Goal: Transaction & Acquisition: Book appointment/travel/reservation

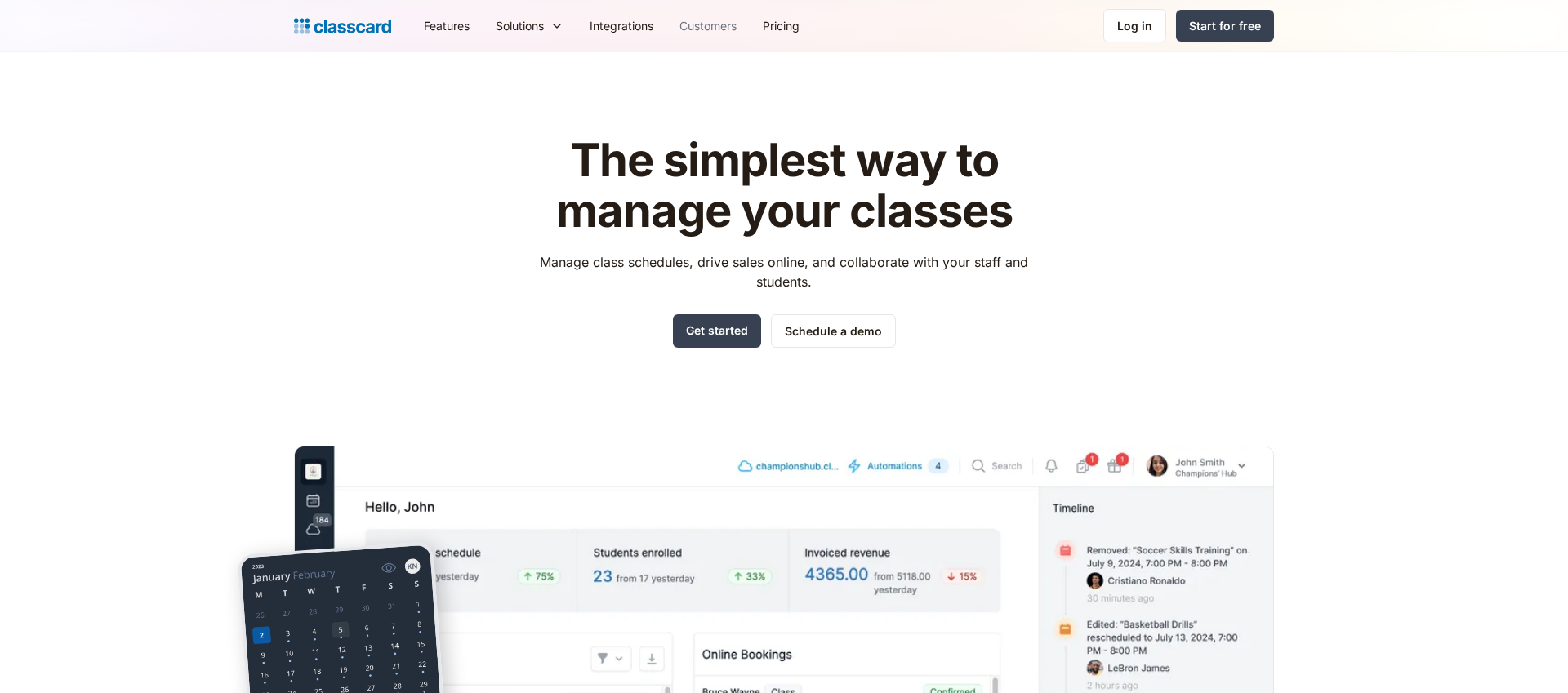
click at [699, 18] on link "Customers" at bounding box center [708, 26] width 83 height 37
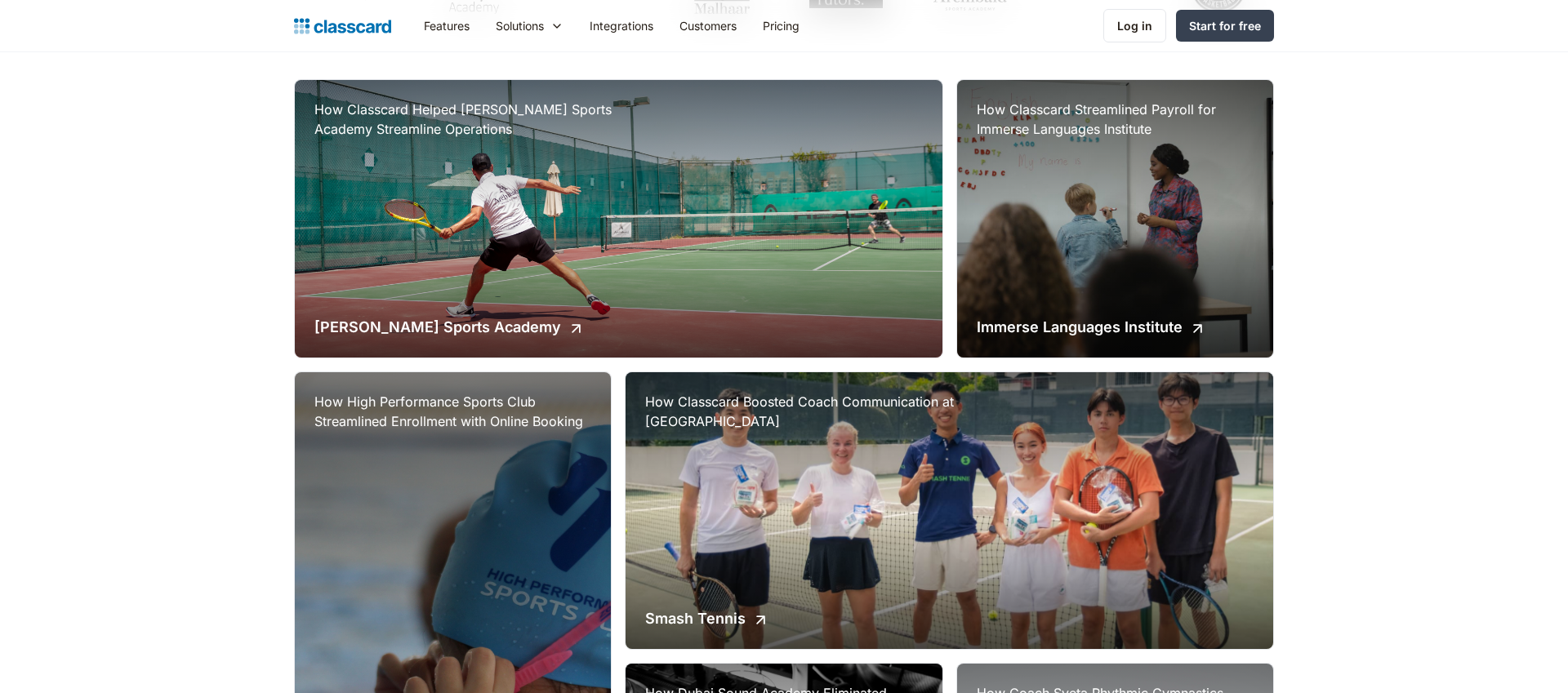
scroll to position [517, 0]
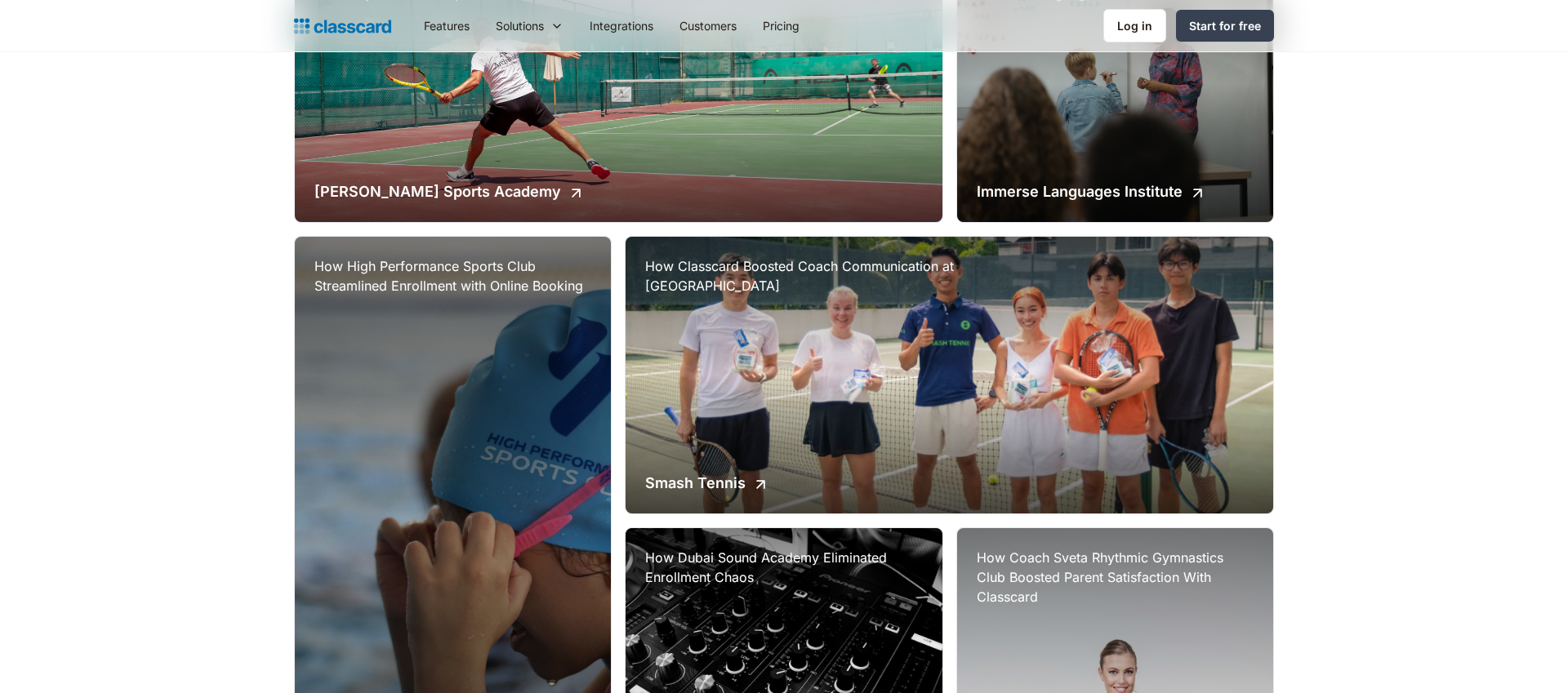
click at [512, 452] on div "How High Performance Sports Club Streamlined Enrollment with Online Booking Hig…" at bounding box center [453, 521] width 316 height 569
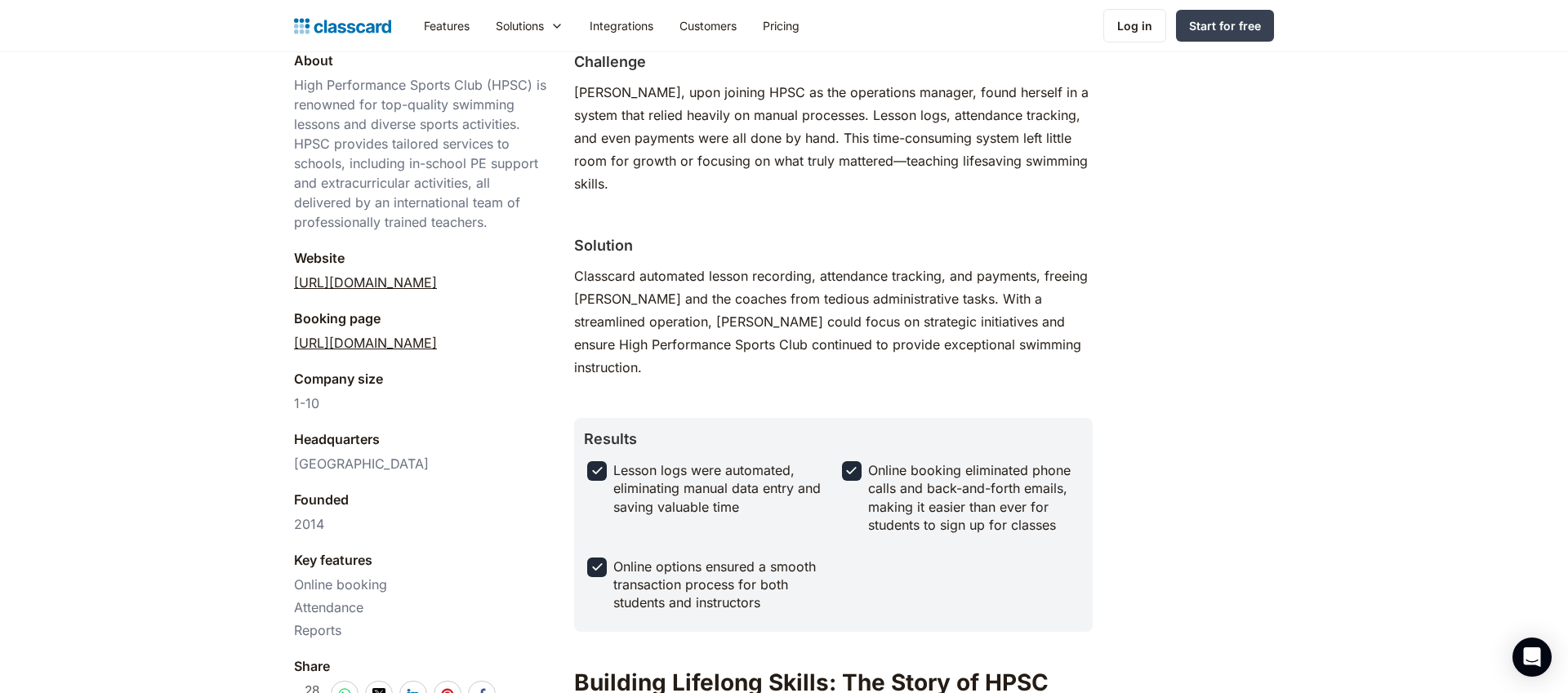
scroll to position [472, 0]
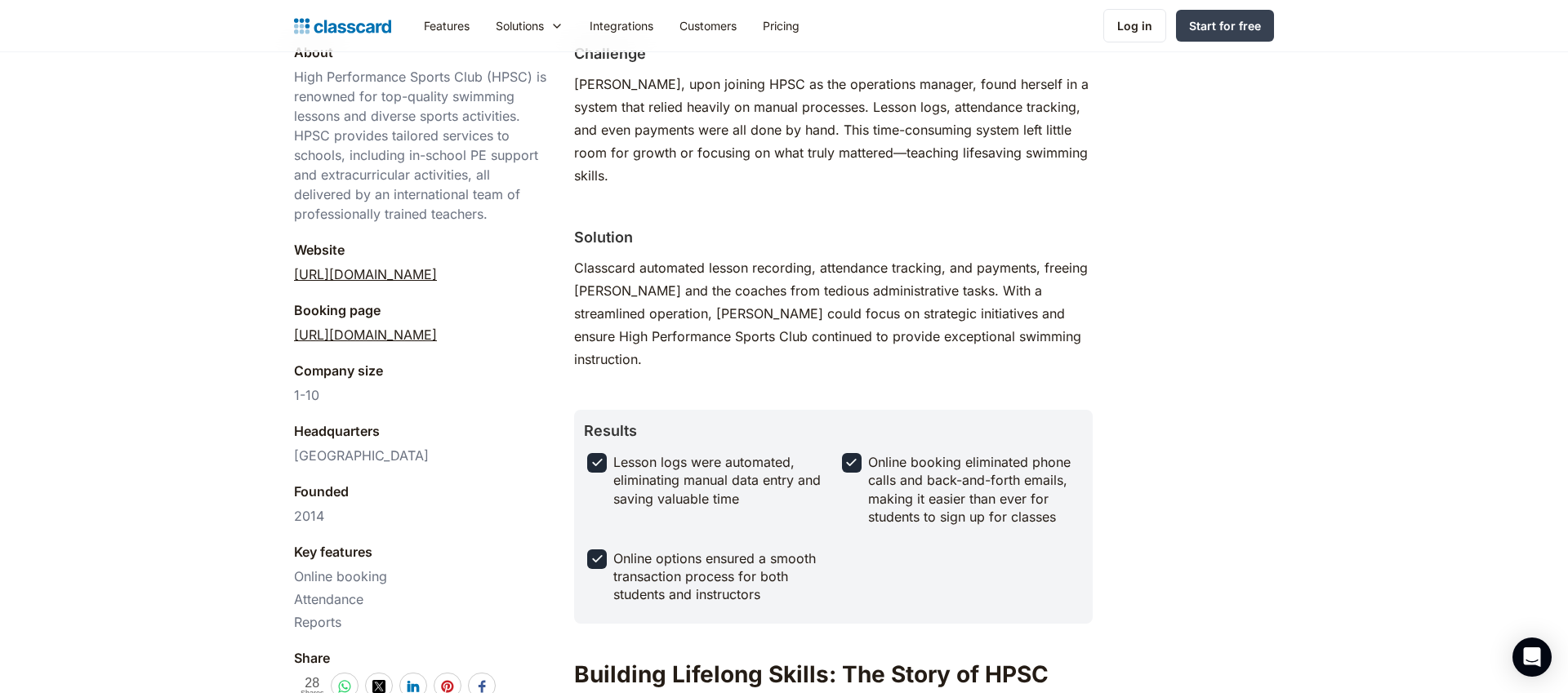
click at [437, 335] on link "https://hpsc-dubai.classcard.app/" at bounding box center [365, 334] width 143 height 19
click at [799, 33] on link "Pricing" at bounding box center [781, 26] width 63 height 37
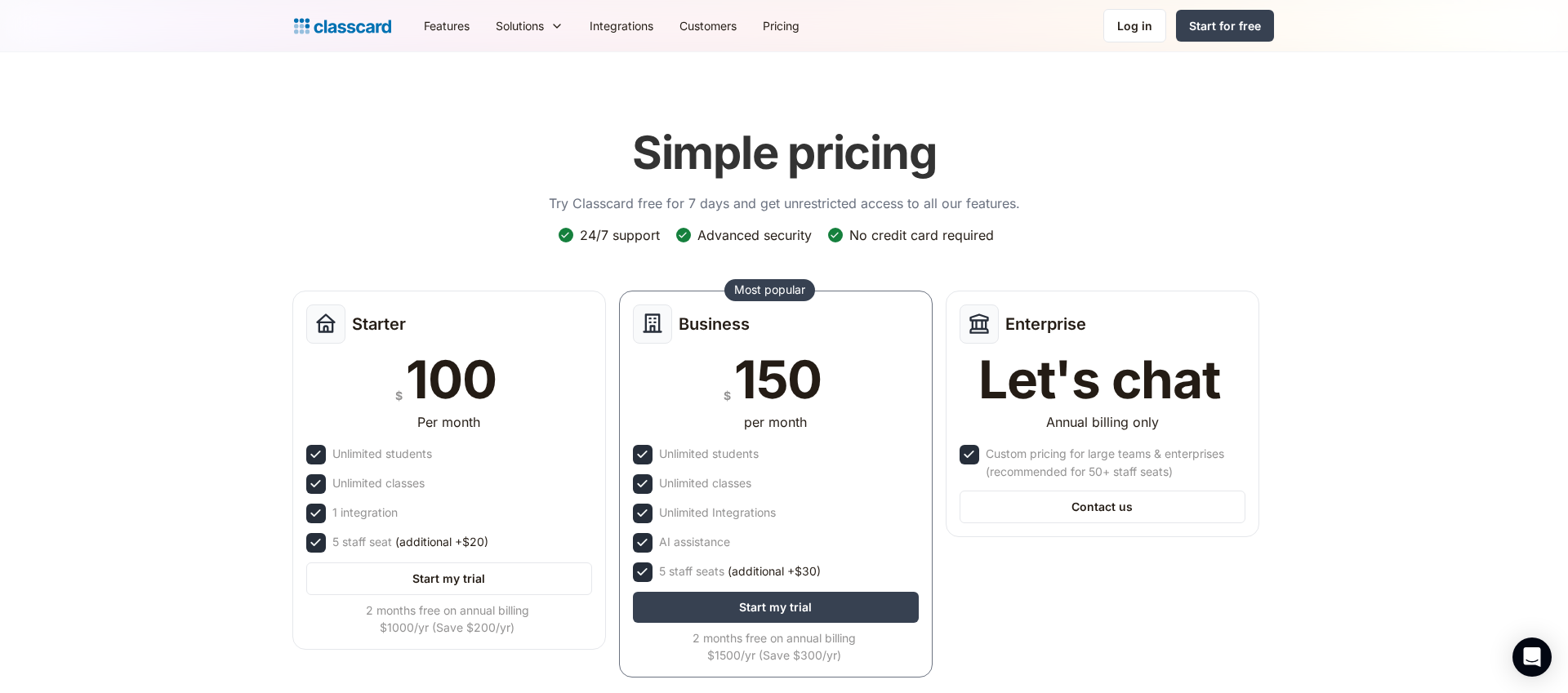
click at [313, 21] on img "home" at bounding box center [342, 26] width 97 height 23
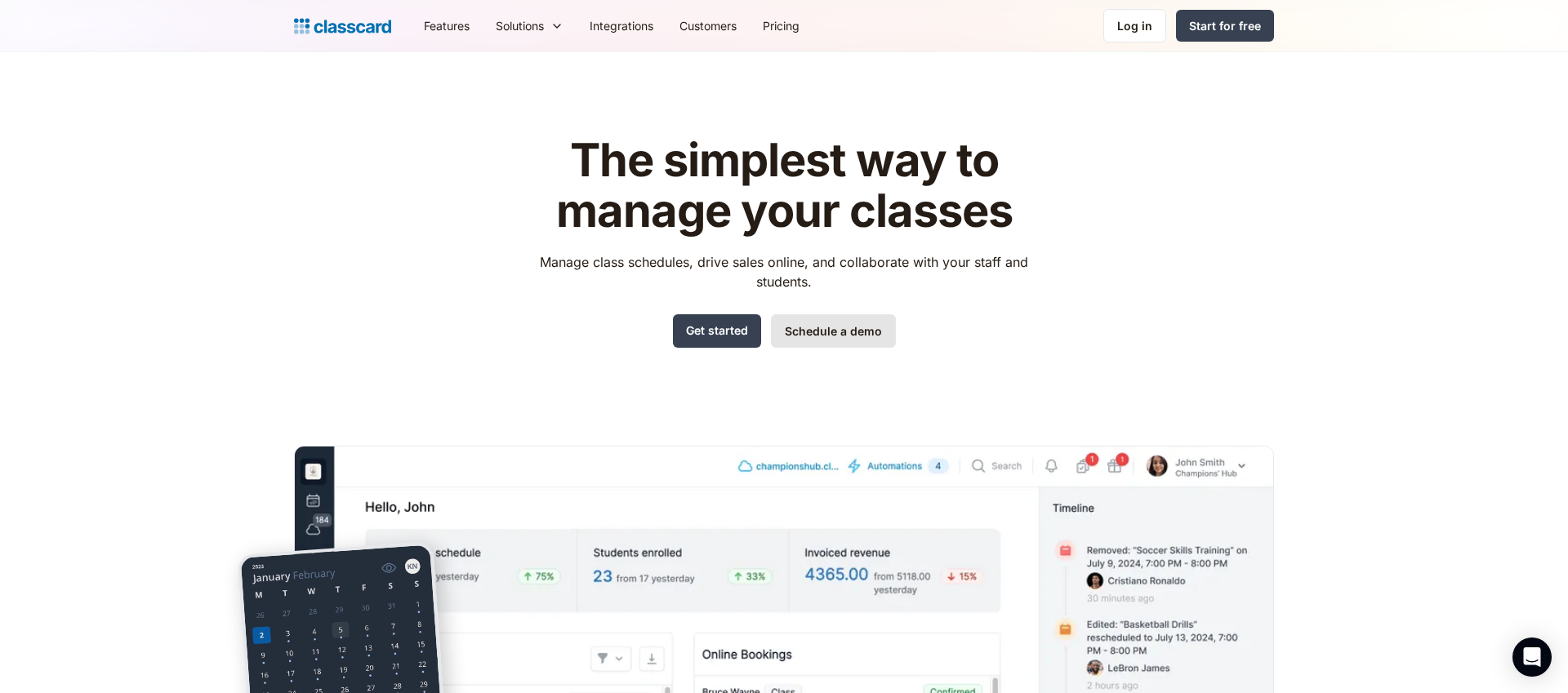
click at [807, 318] on link "Schedule a demo" at bounding box center [833, 331] width 125 height 33
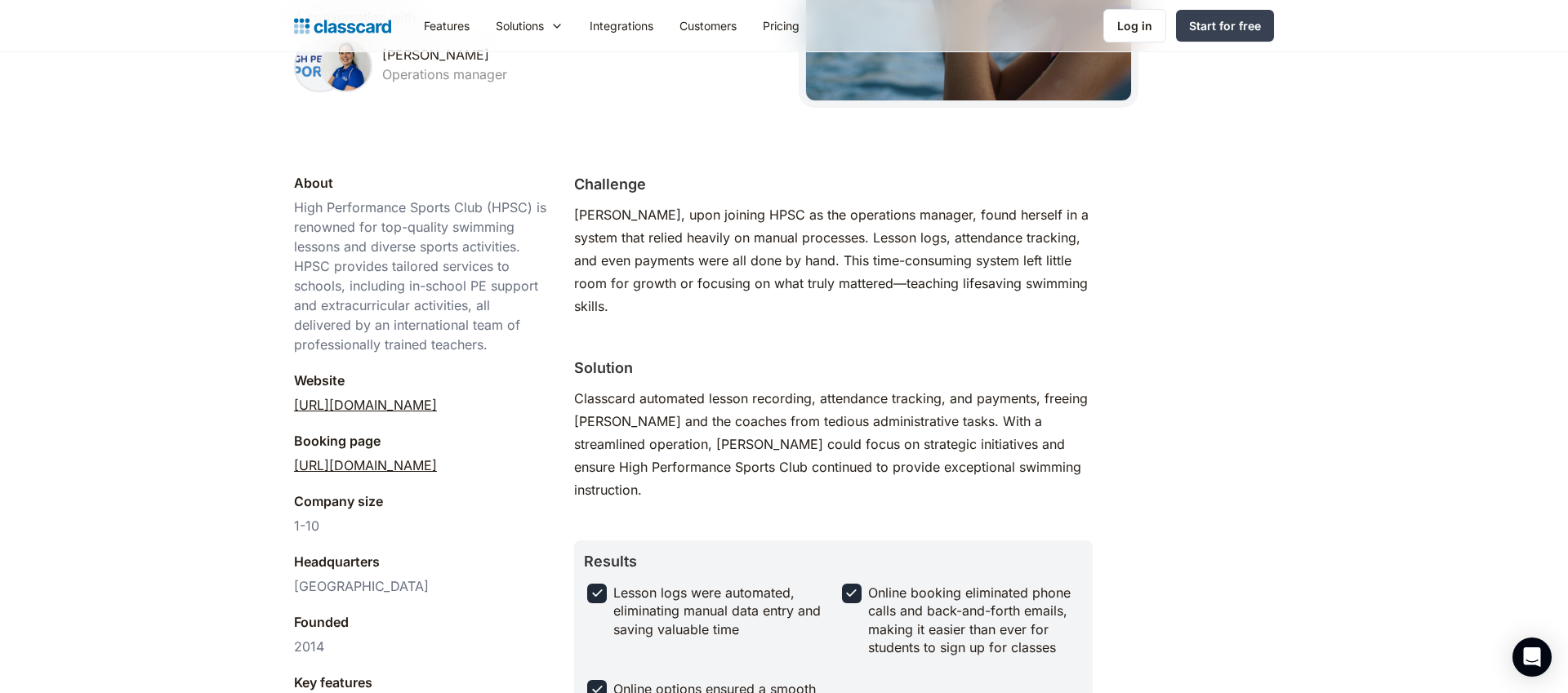
scroll to position [565, 0]
